Goal: Navigation & Orientation: Find specific page/section

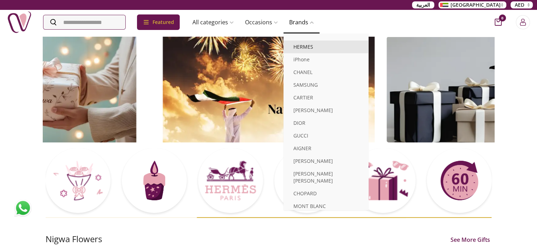
click at [309, 46] on link "HERMES" at bounding box center [325, 47] width 85 height 13
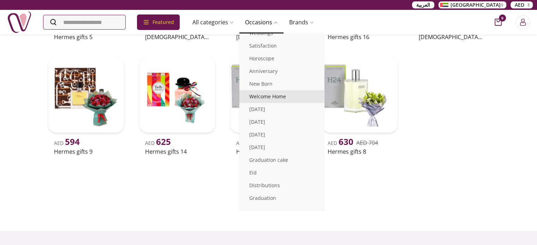
scroll to position [195, 0]
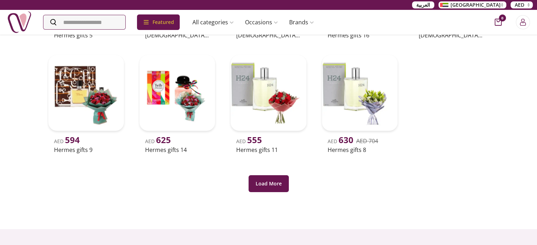
click at [26, 29] on img at bounding box center [19, 22] width 25 height 25
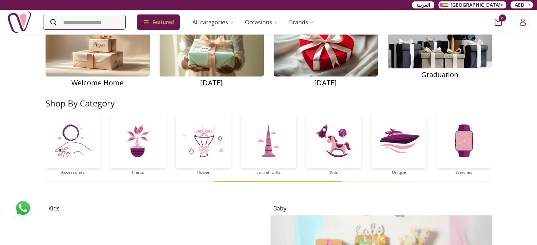
scroll to position [1081, 0]
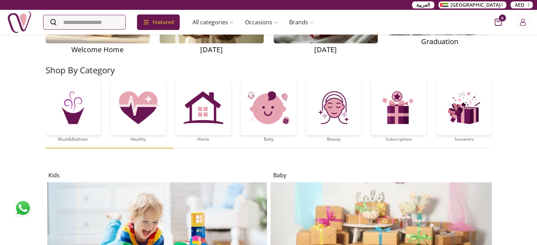
scroll to position [1090, 0]
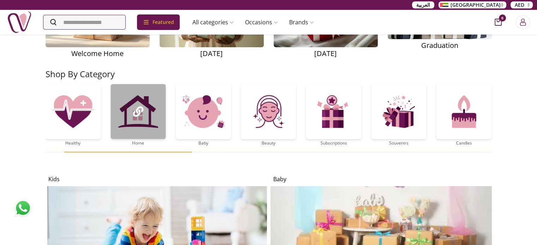
click at [147, 134] on div at bounding box center [137, 111] width 55 height 55
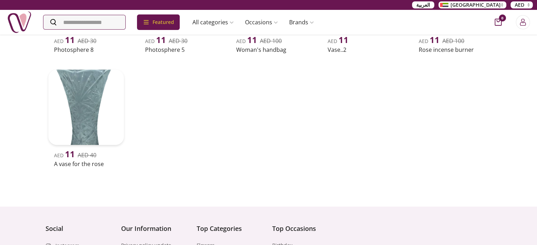
scroll to position [887, 0]
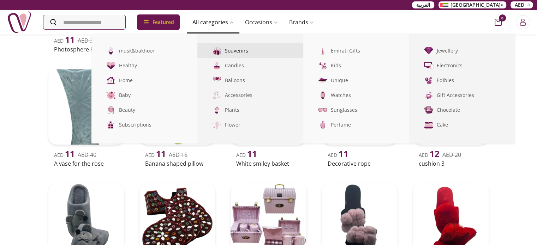
click at [253, 52] on link "Souvenirs" at bounding box center [250, 50] width 106 height 15
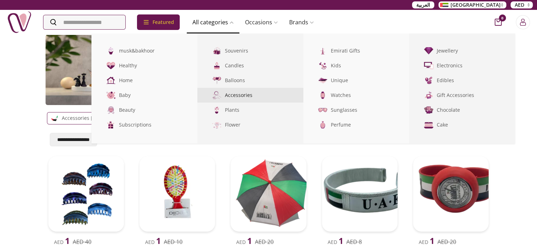
click at [252, 95] on link "Accessories" at bounding box center [250, 95] width 106 height 15
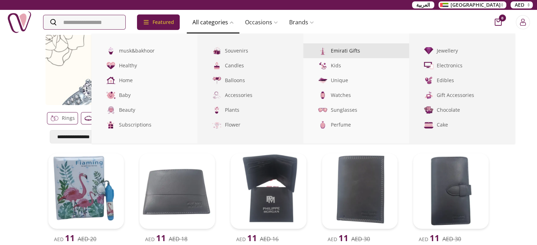
click at [363, 55] on link "Emirati Gifts" at bounding box center [356, 50] width 106 height 15
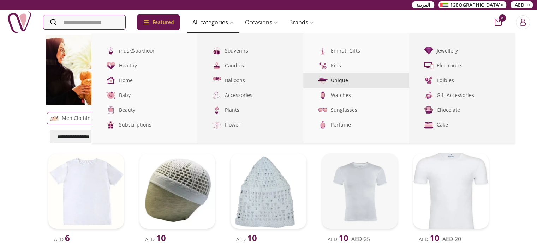
click at [366, 84] on link "Unique" at bounding box center [356, 80] width 106 height 15
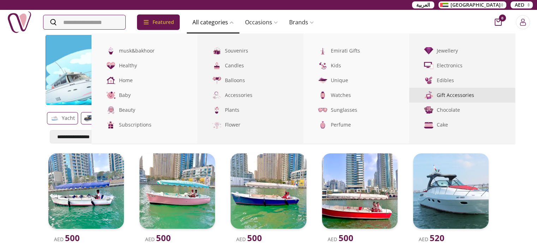
click at [467, 96] on link "Gift Accessories" at bounding box center [462, 95] width 106 height 15
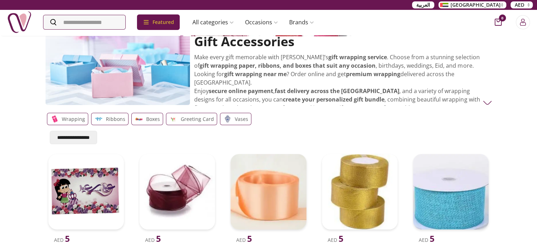
click at [14, 16] on img at bounding box center [19, 22] width 25 height 25
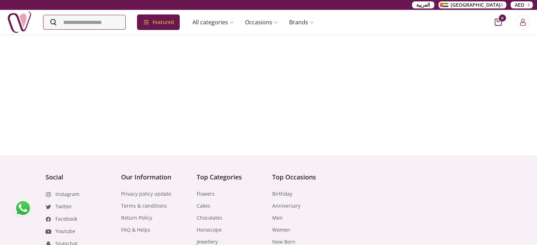
scroll to position [3024, 0]
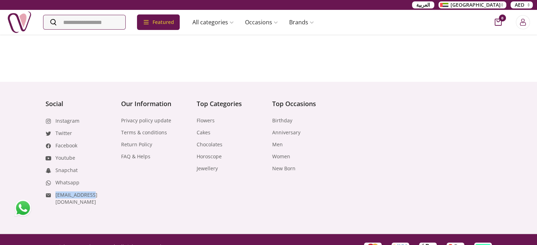
drag, startPoint x: 97, startPoint y: 185, endPoint x: 52, endPoint y: 189, distance: 45.4
click at [52, 191] on li "[EMAIL_ADDRESS][DOMAIN_NAME]" at bounding box center [80, 198] width 68 height 14
copy link "[EMAIL_ADDRESS][DOMAIN_NAME]"
click at [72, 179] on link "Whatsapp" at bounding box center [67, 182] width 24 height 7
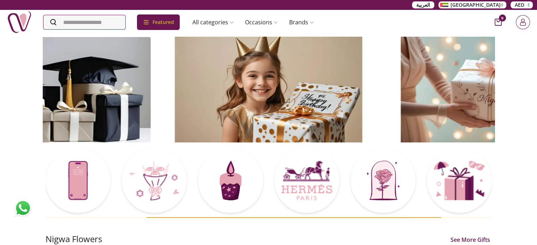
click at [521, 23] on icon "Login" at bounding box center [522, 22] width 7 height 7
click at [503, 94] on div "Login with your email terms & policy Email Login Or" at bounding box center [268, 122] width 568 height 251
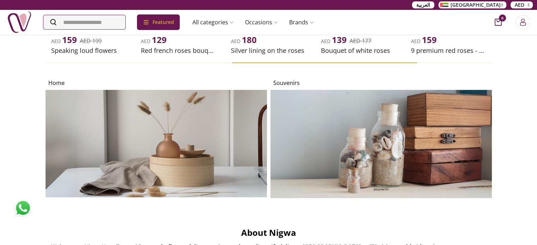
scroll to position [3024, 0]
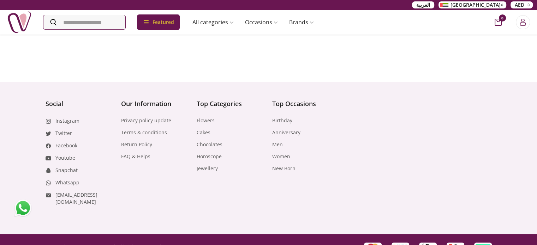
click at [504, 173] on footer "Social Instagram Twitter Facebook Youtube Snapchat Whatsapp info@nigwa.com Our …" at bounding box center [268, 172] width 537 height 180
